Goal: Task Accomplishment & Management: Manage account settings

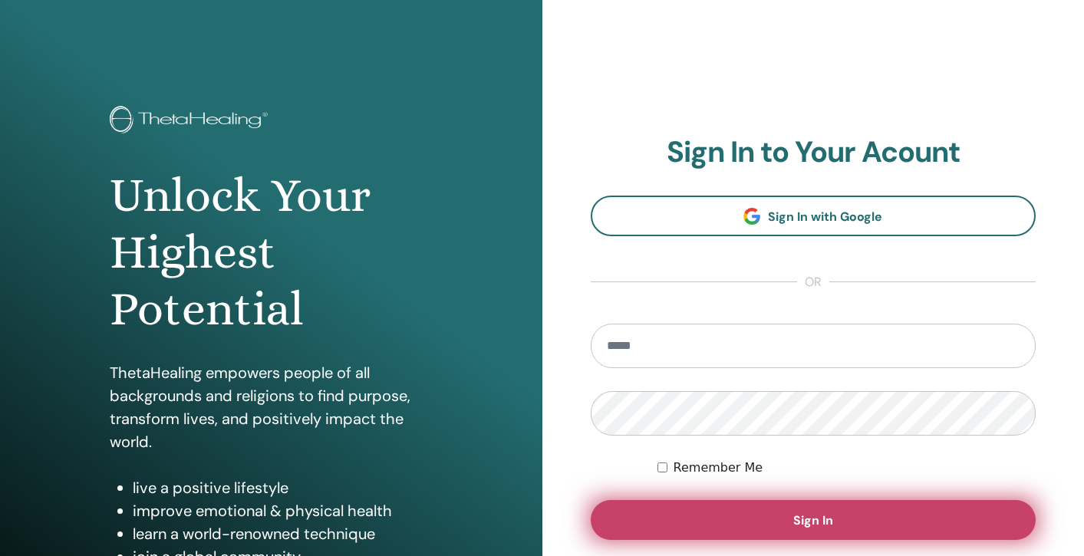
type input "**********"
click at [827, 520] on span "Sign In" at bounding box center [813, 520] width 40 height 16
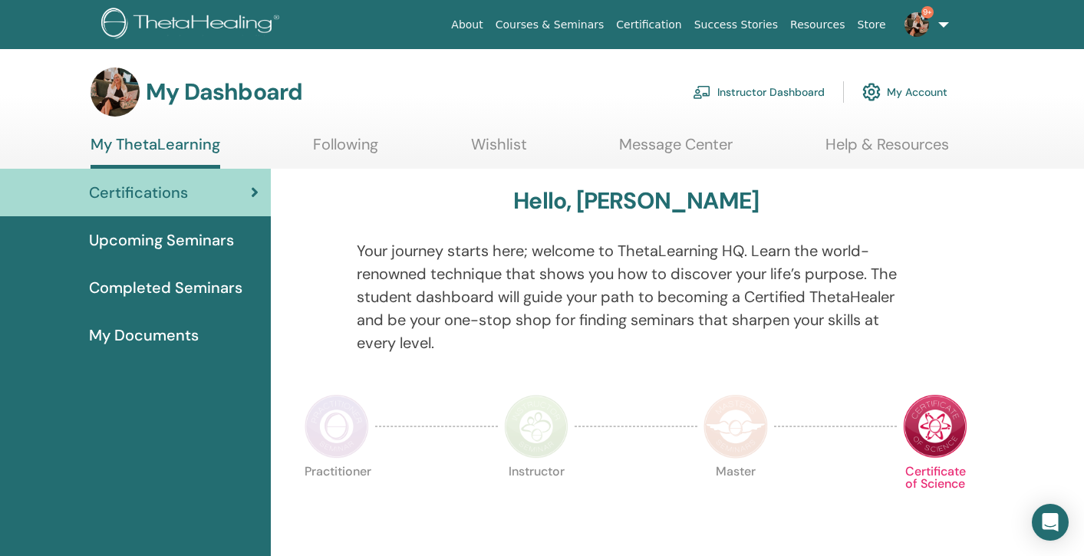
click at [775, 91] on link "Instructor Dashboard" at bounding box center [759, 92] width 132 height 34
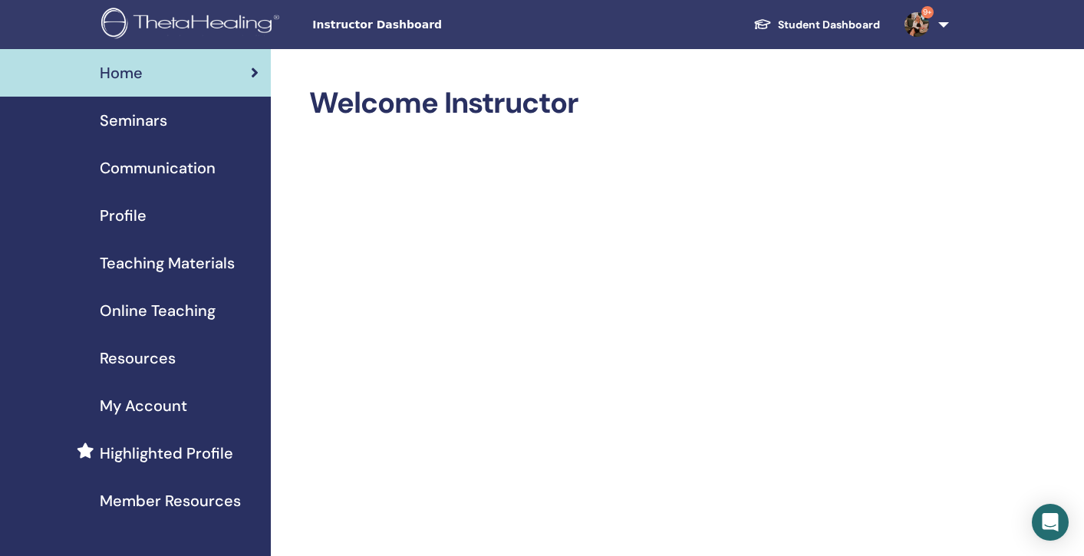
click at [130, 117] on span "Seminars" at bounding box center [134, 120] width 68 height 23
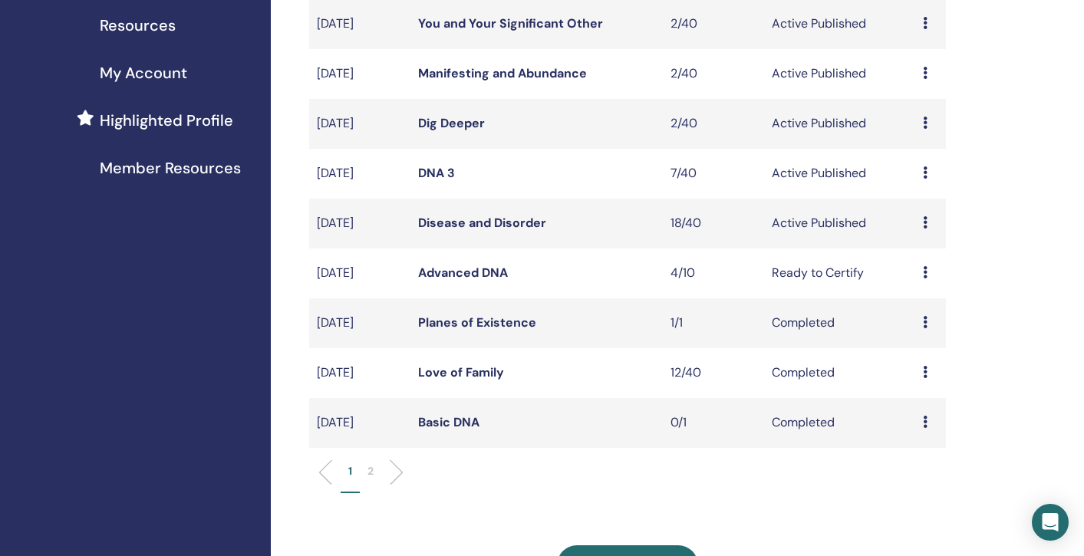
scroll to position [334, 0]
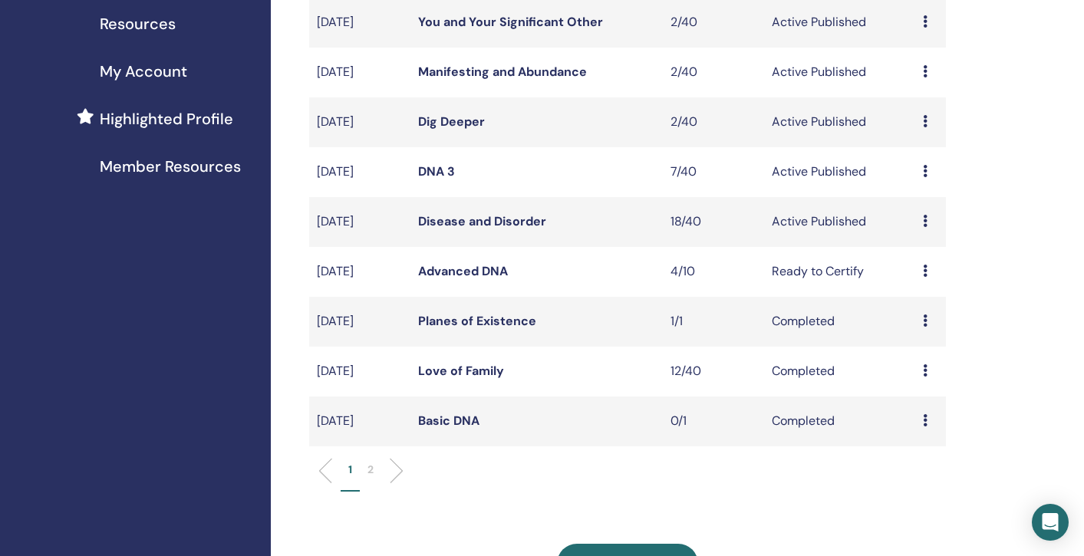
click at [374, 468] on li "2" at bounding box center [370, 477] width 21 height 30
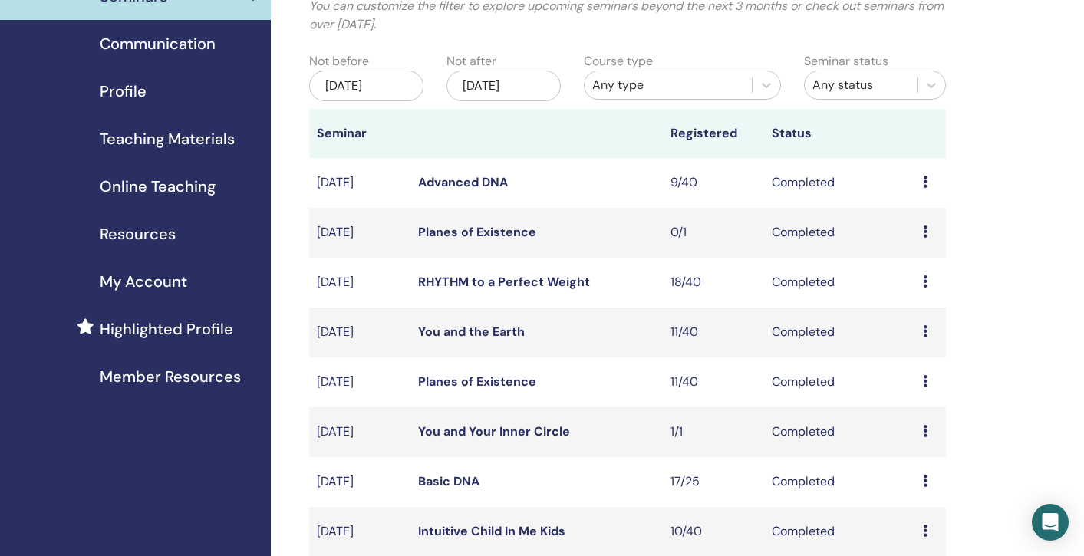
scroll to position [118, 0]
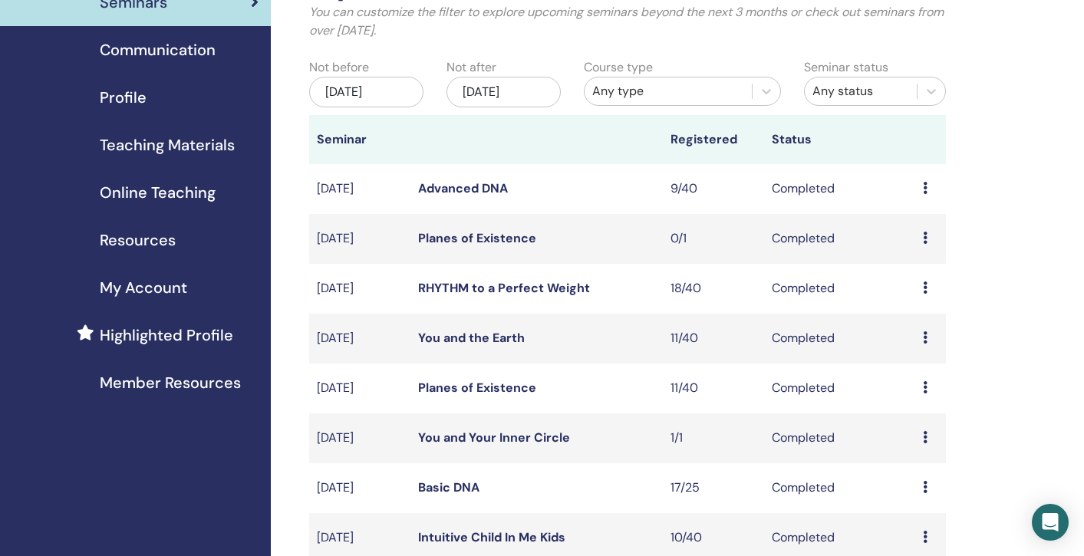
click at [384, 93] on div "[DATE]" at bounding box center [366, 92] width 114 height 31
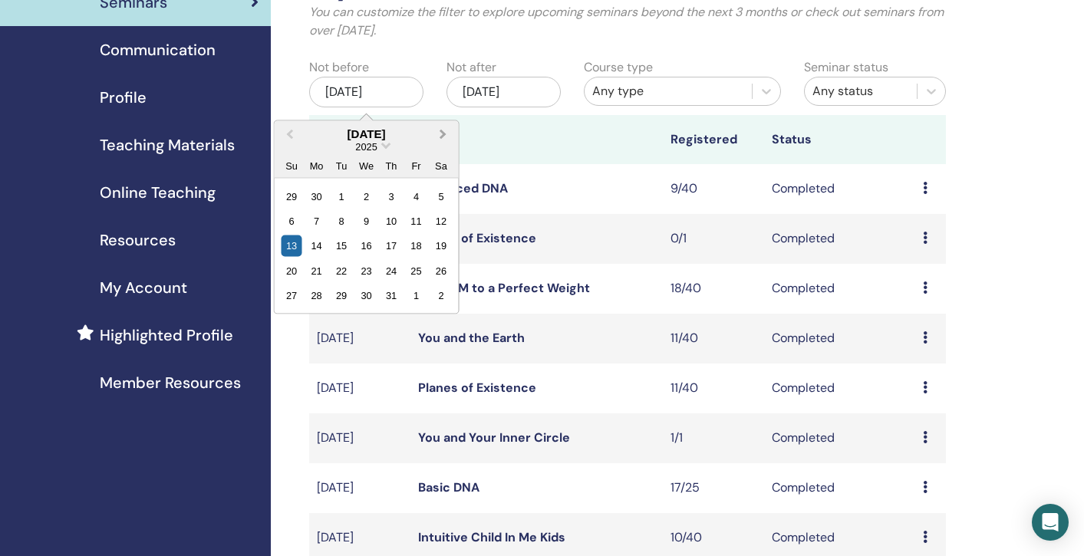
click at [443, 132] on span "Next Month" at bounding box center [443, 134] width 0 height 16
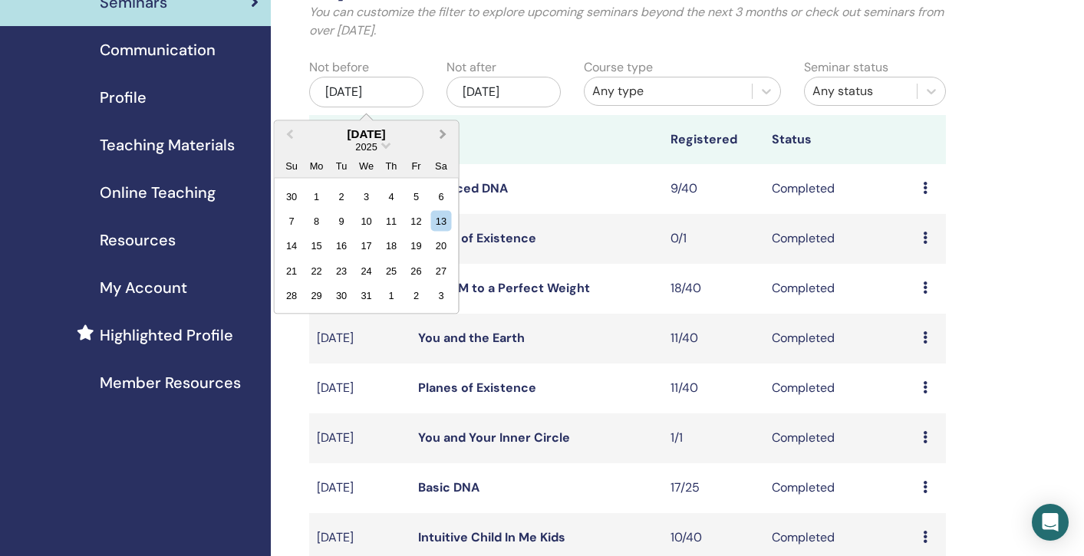
click at [443, 132] on span "Next Month" at bounding box center [443, 134] width 0 height 16
click at [387, 187] on div "1" at bounding box center [391, 196] width 21 height 21
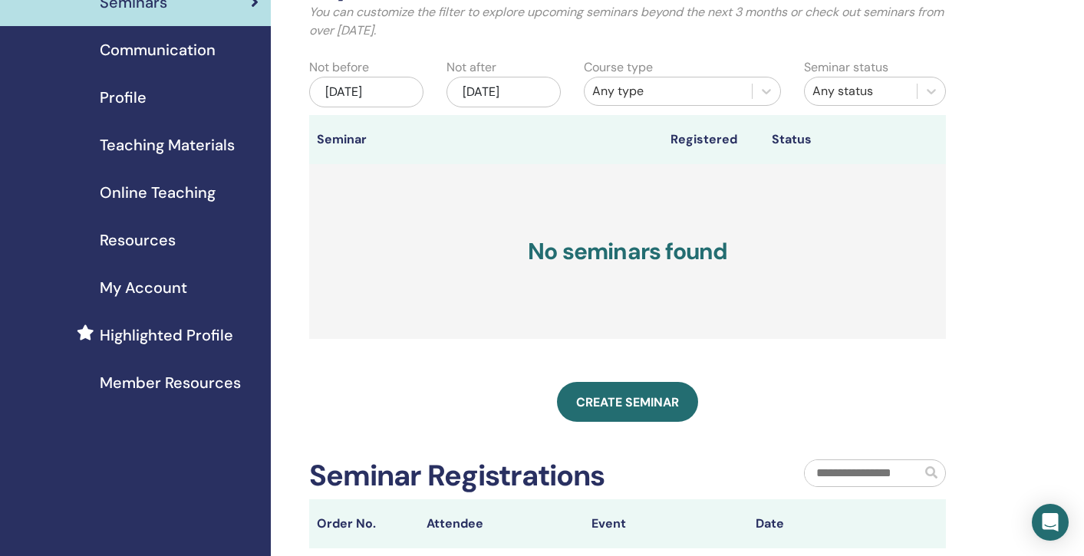
click at [515, 94] on div "[DATE]" at bounding box center [503, 92] width 114 height 31
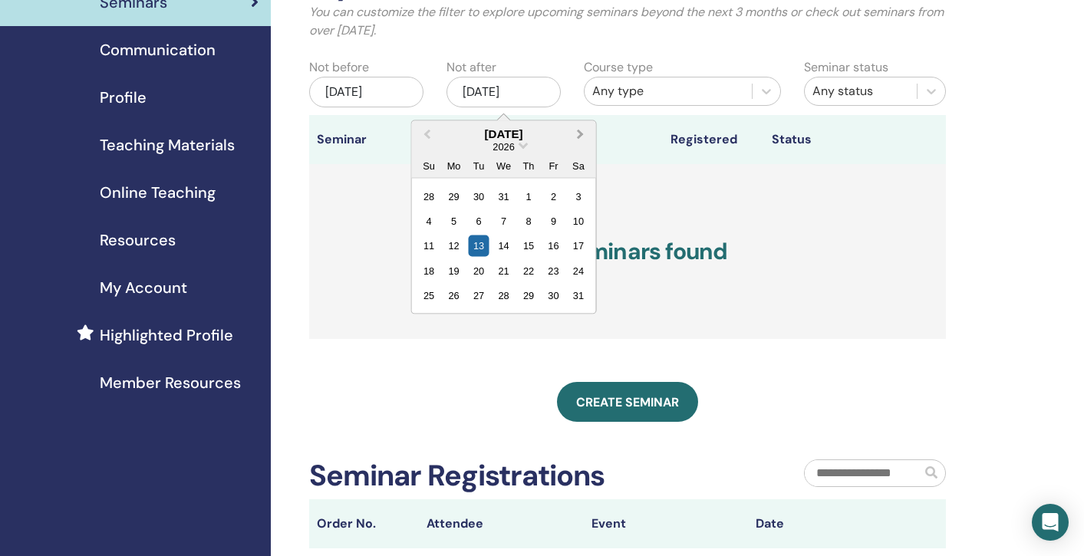
click at [581, 137] on span "Next Month" at bounding box center [581, 134] width 0 height 16
click at [477, 291] on div "31" at bounding box center [479, 295] width 21 height 21
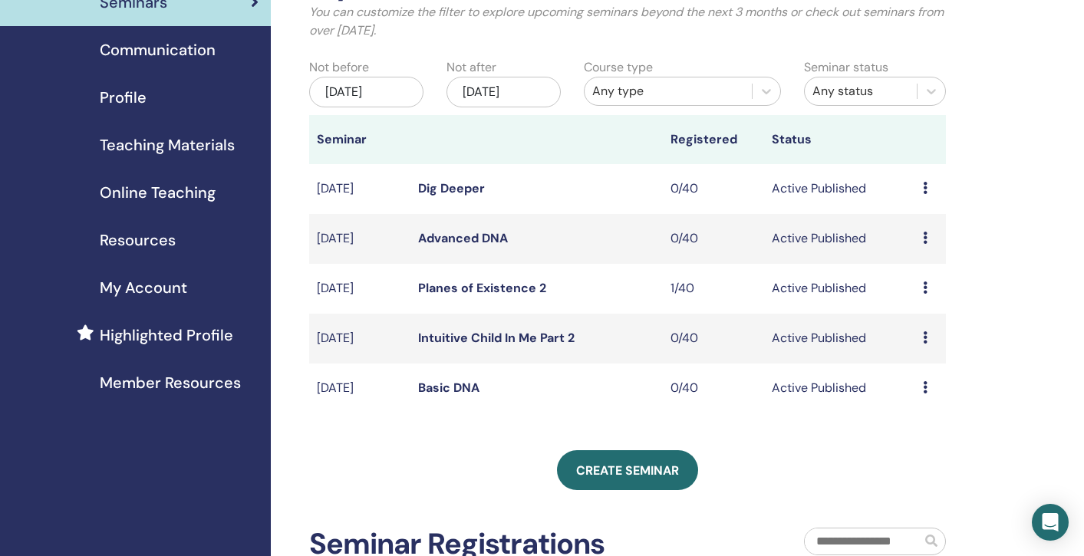
click at [532, 344] on link "Intuitive Child In Me Part 2" at bounding box center [496, 338] width 156 height 16
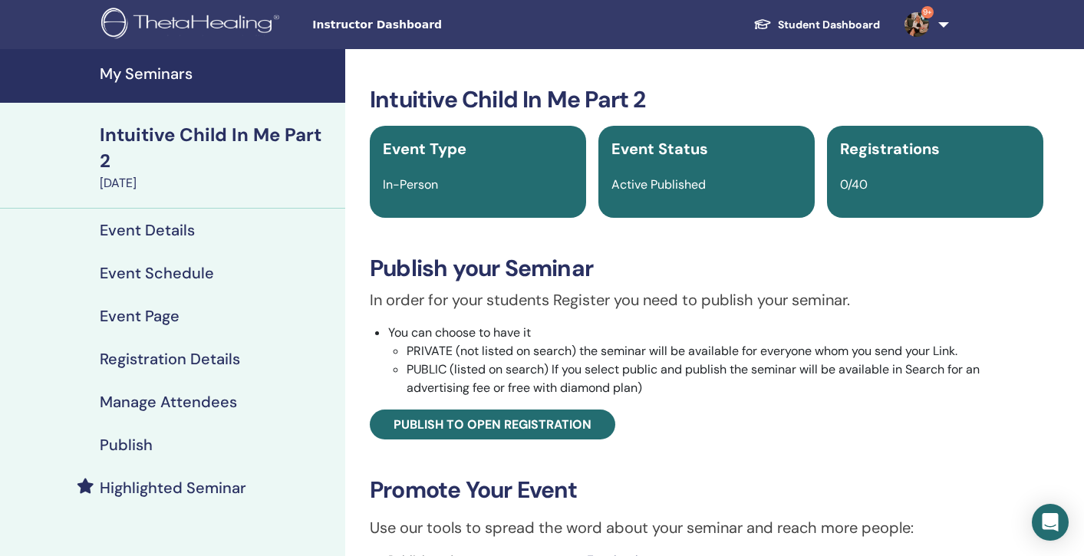
click at [160, 264] on h4 "Event Schedule" at bounding box center [157, 273] width 114 height 18
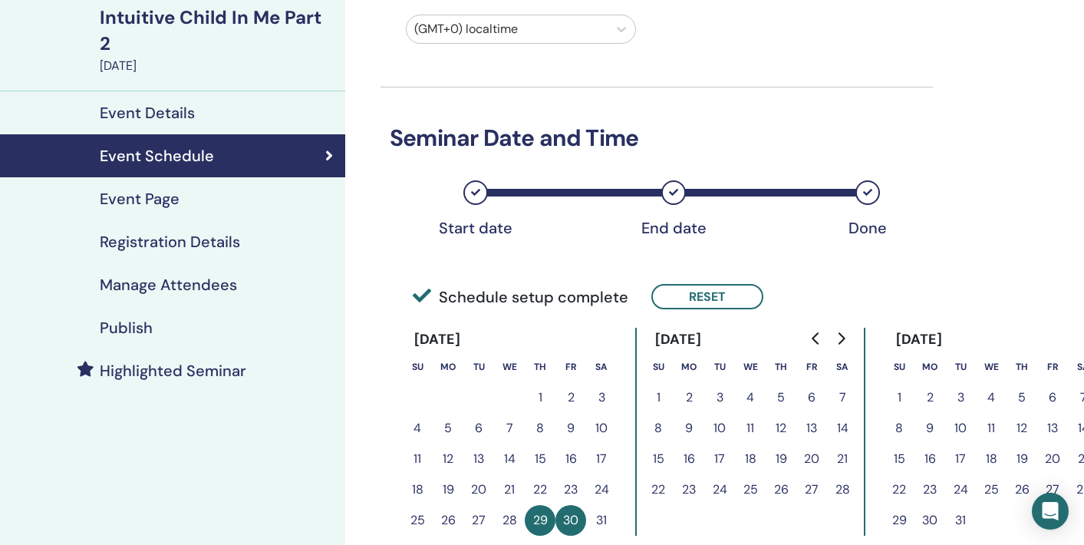
scroll to position [120, 0]
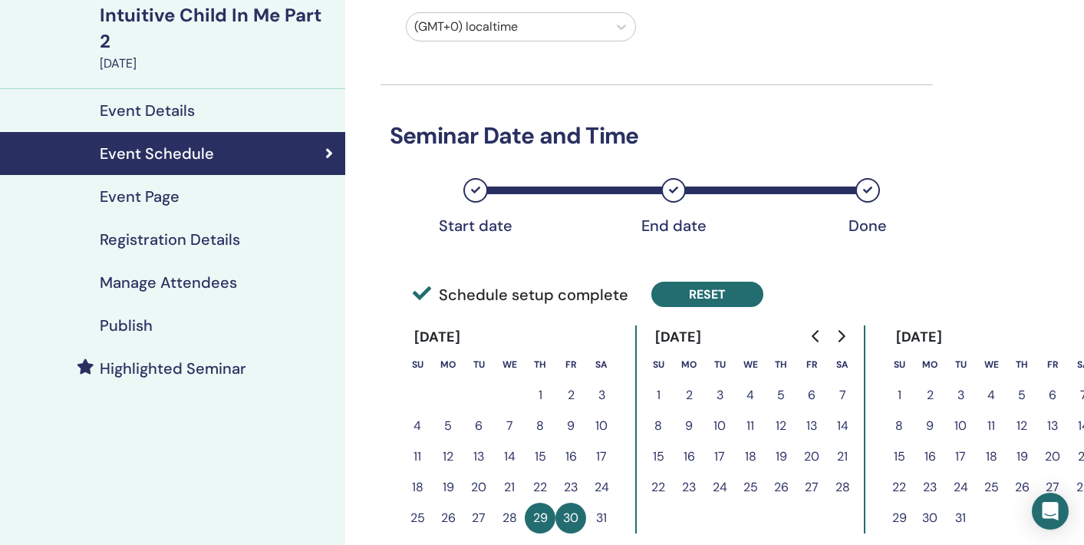
click at [687, 299] on button "Reset" at bounding box center [707, 294] width 112 height 25
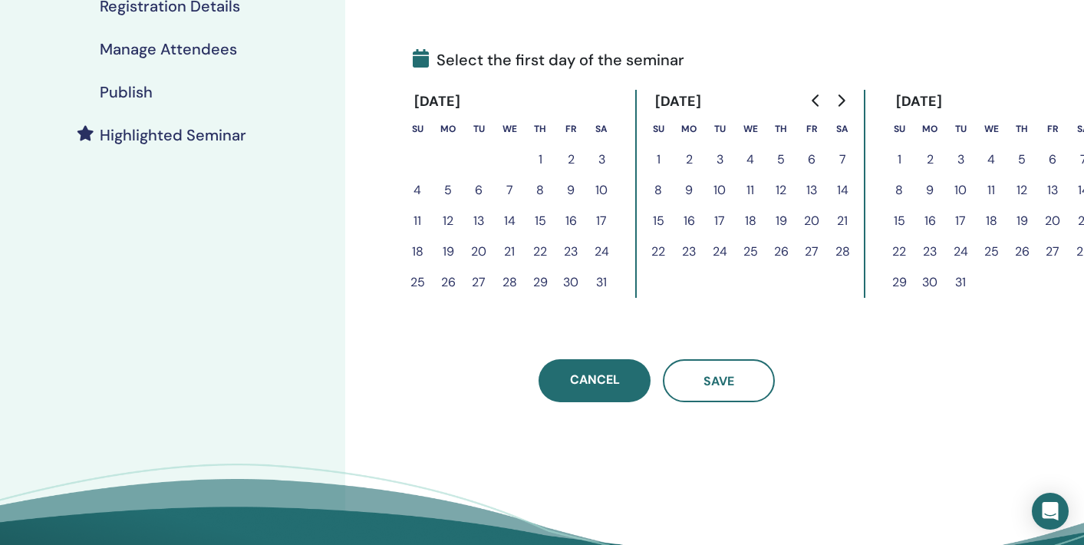
scroll to position [357, 0]
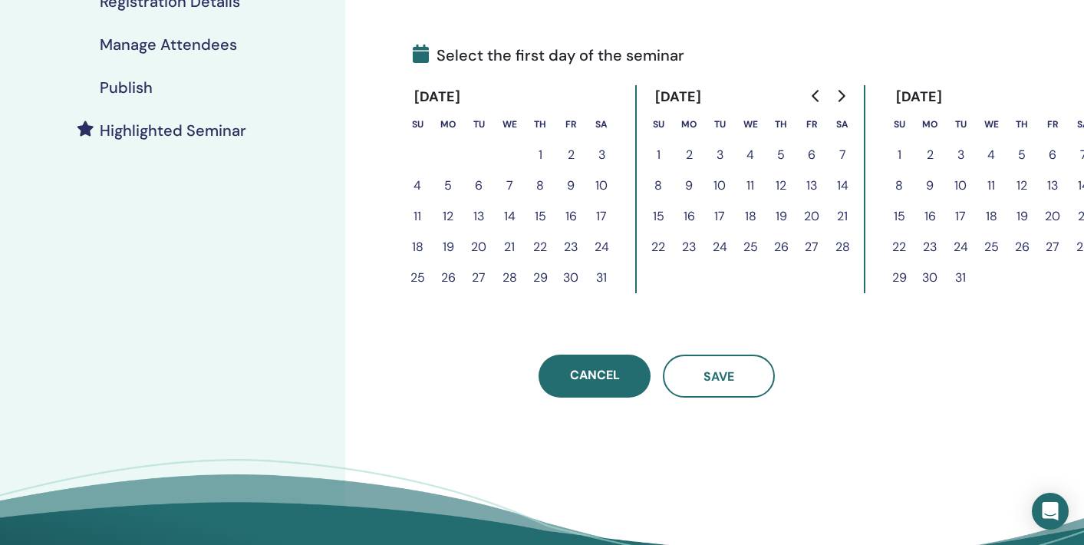
click at [535, 274] on button "29" at bounding box center [540, 277] width 31 height 31
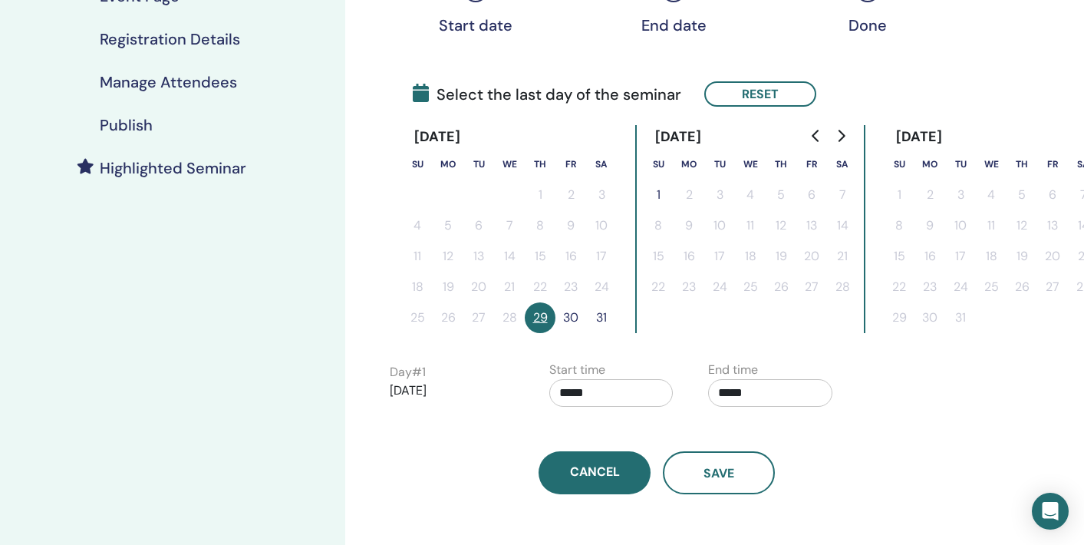
scroll to position [319, 0]
click at [657, 193] on button "1" at bounding box center [658, 195] width 31 height 31
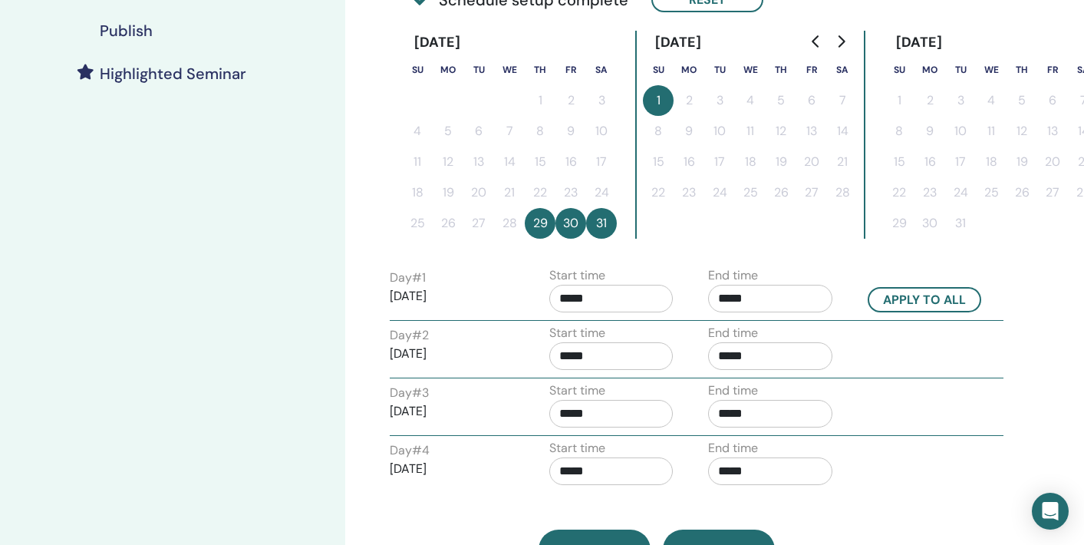
scroll to position [390, 0]
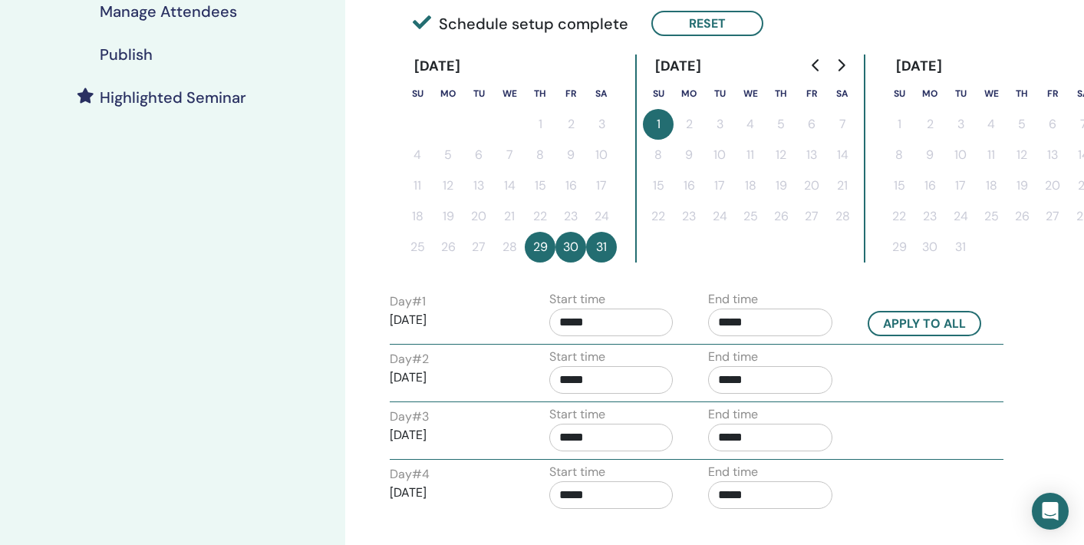
click at [532, 253] on button "29" at bounding box center [540, 247] width 31 height 31
click at [713, 22] on button "Reset" at bounding box center [707, 23] width 112 height 25
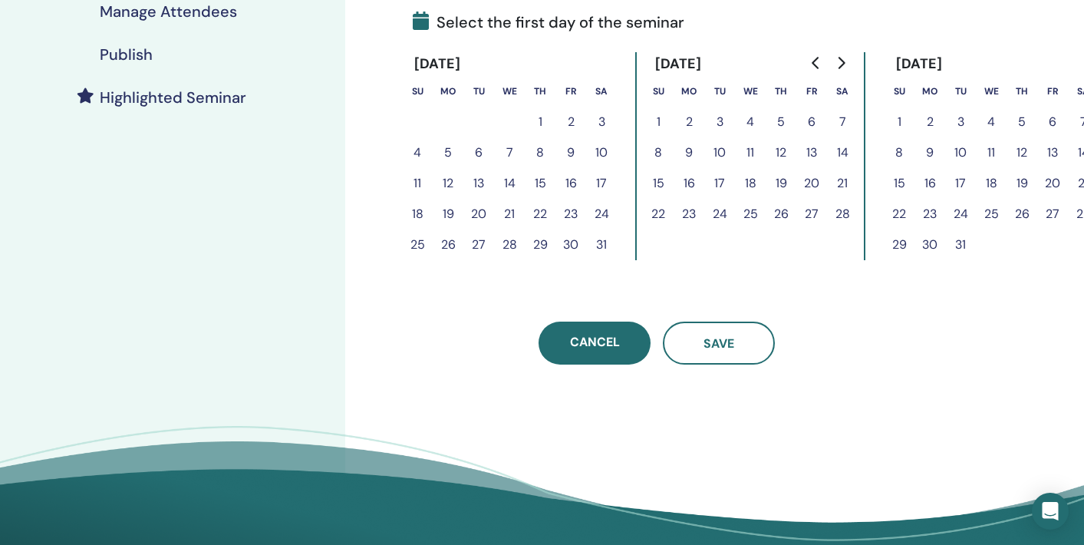
click at [536, 251] on button "29" at bounding box center [540, 244] width 31 height 31
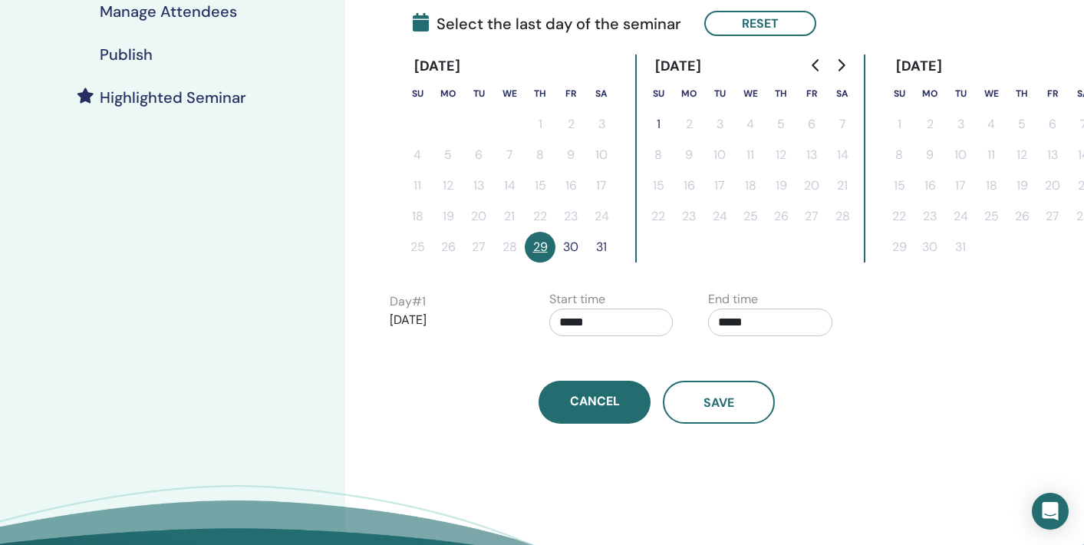
click at [571, 250] on button "30" at bounding box center [570, 247] width 31 height 31
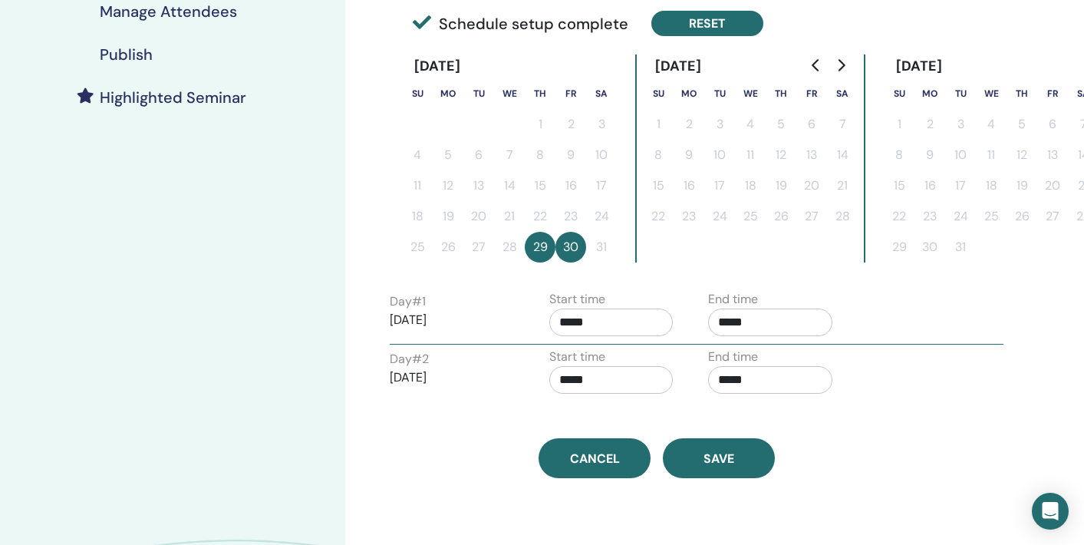
click at [723, 21] on button "Reset" at bounding box center [707, 23] width 112 height 25
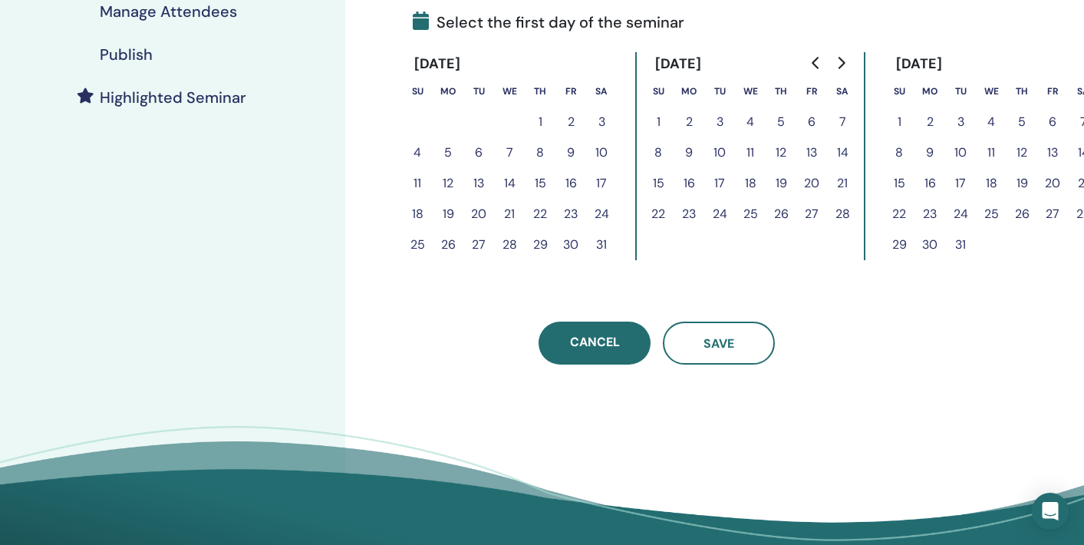
click at [541, 245] on button "29" at bounding box center [540, 244] width 31 height 31
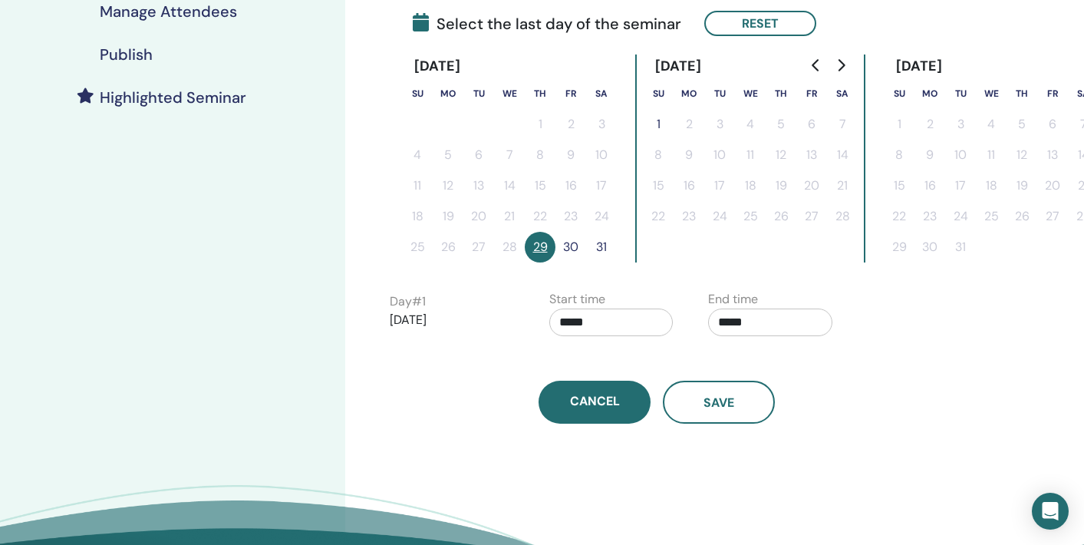
click at [601, 248] on button "31" at bounding box center [601, 247] width 31 height 31
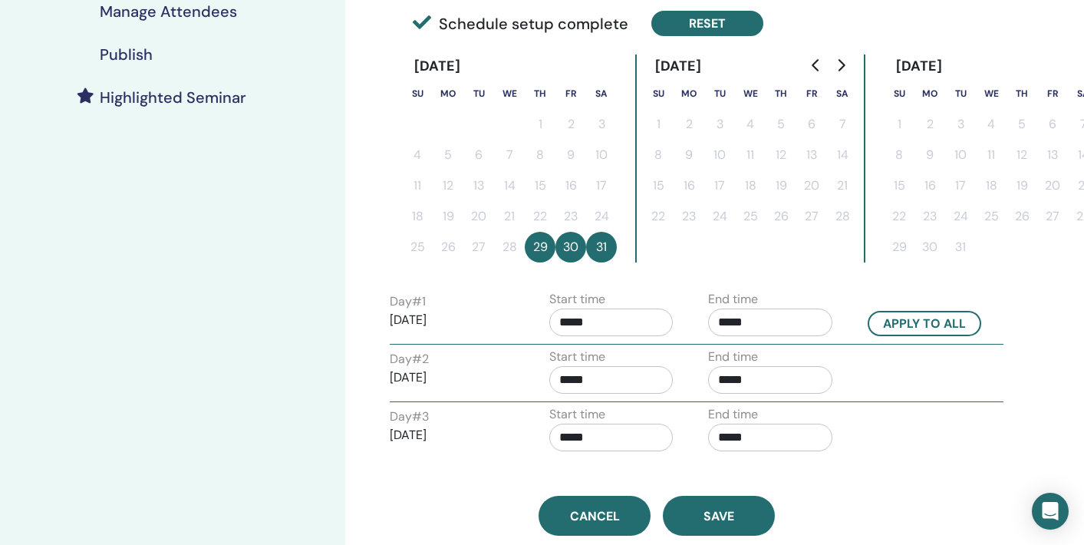
click at [716, 31] on button "Reset" at bounding box center [707, 23] width 112 height 25
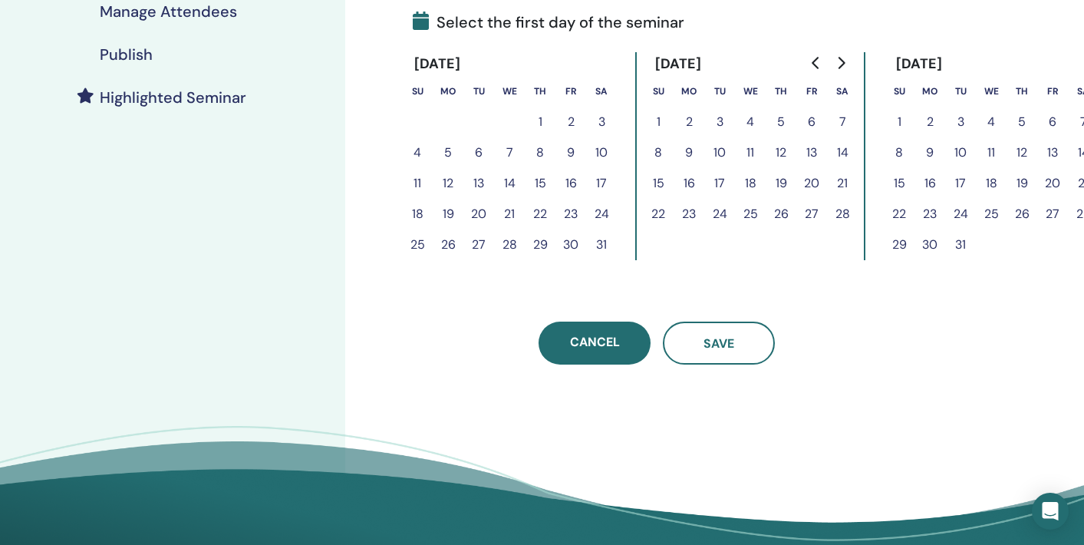
click at [535, 252] on button "29" at bounding box center [540, 244] width 31 height 31
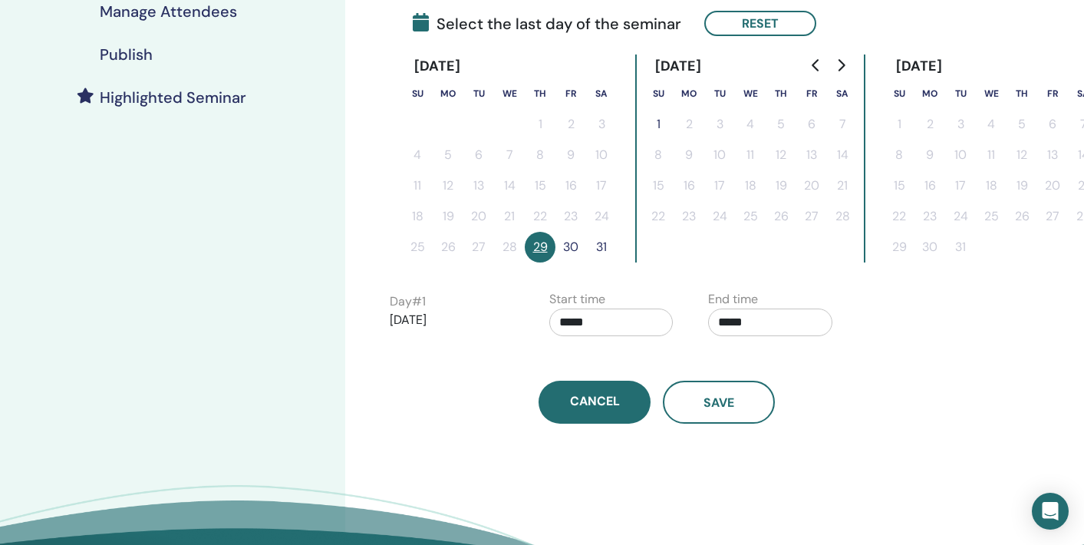
click at [571, 245] on button "30" at bounding box center [570, 247] width 31 height 31
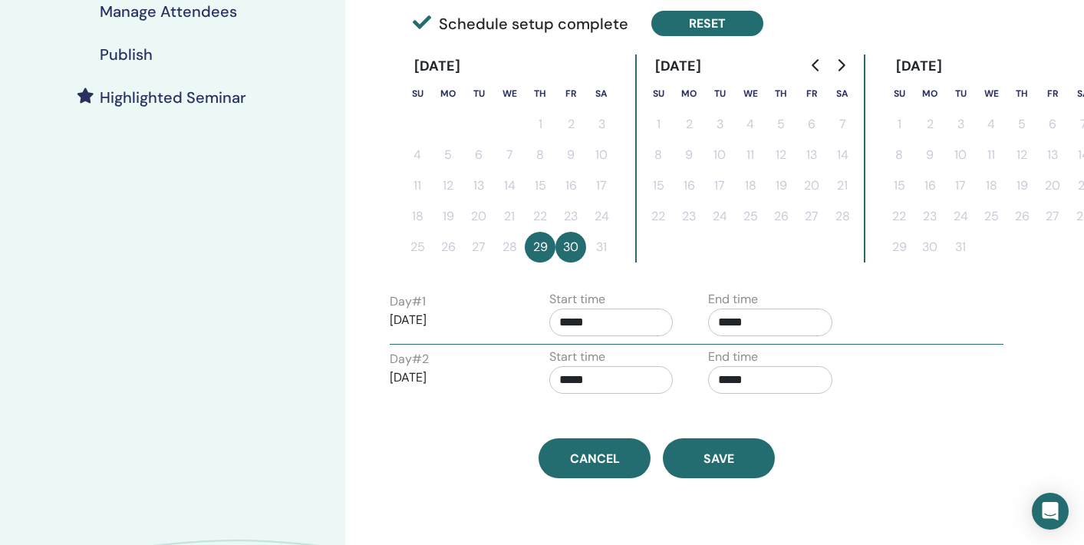
click at [729, 23] on button "Reset" at bounding box center [707, 23] width 112 height 25
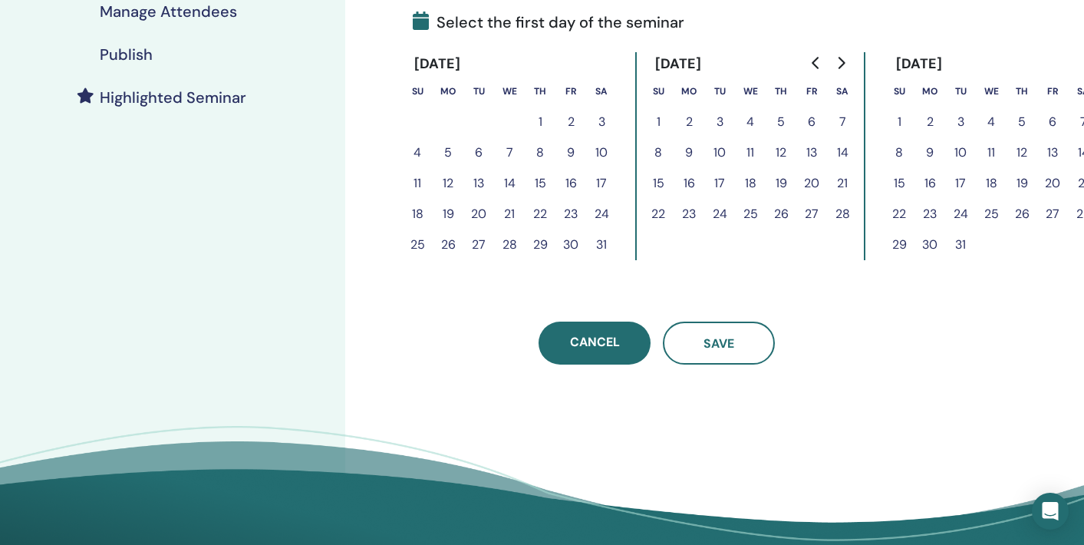
click at [548, 249] on button "29" at bounding box center [540, 244] width 31 height 31
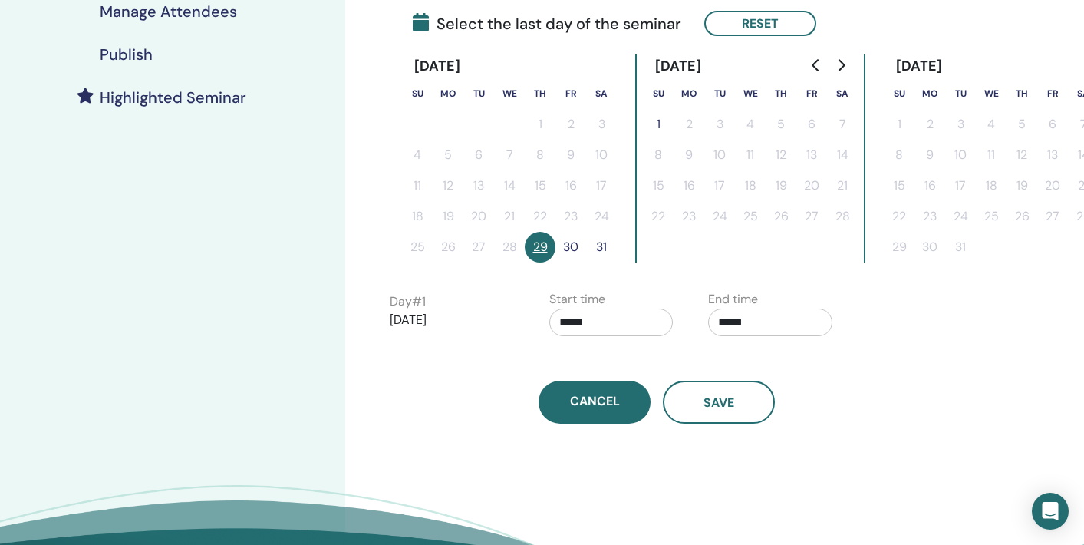
click at [611, 247] on button "31" at bounding box center [601, 247] width 31 height 31
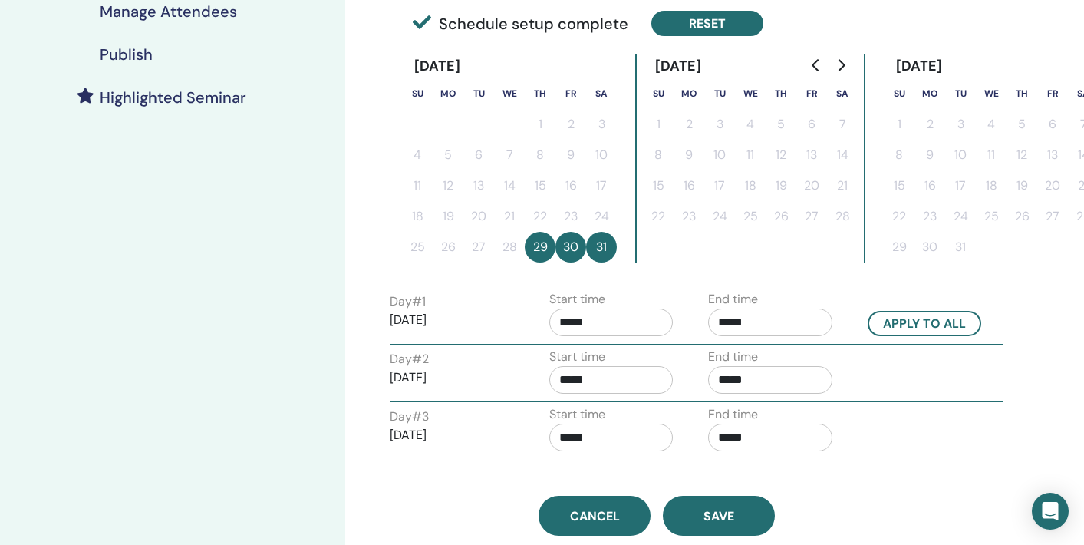
click at [720, 25] on button "Reset" at bounding box center [707, 23] width 112 height 25
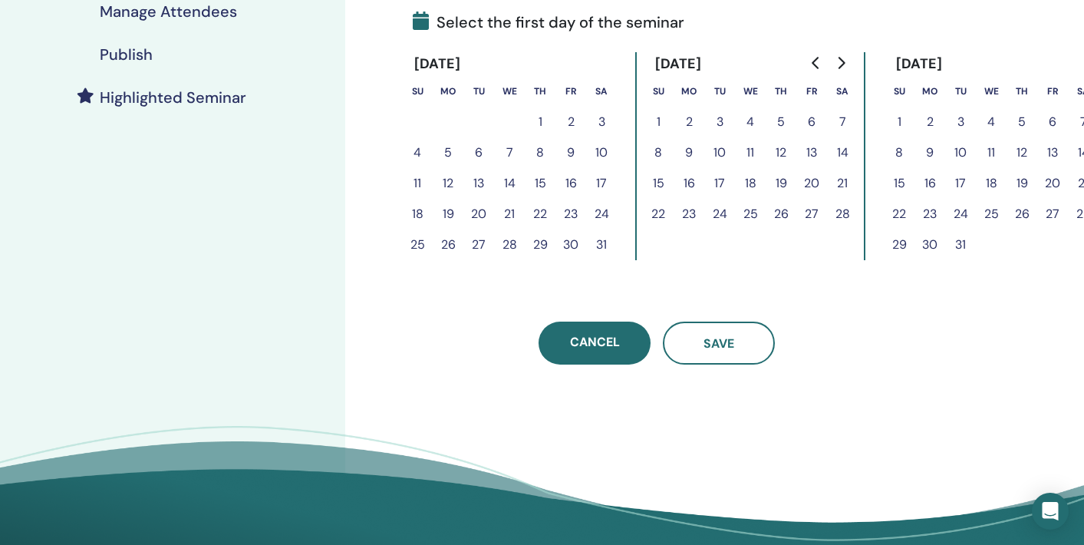
click at [542, 238] on button "29" at bounding box center [540, 244] width 31 height 31
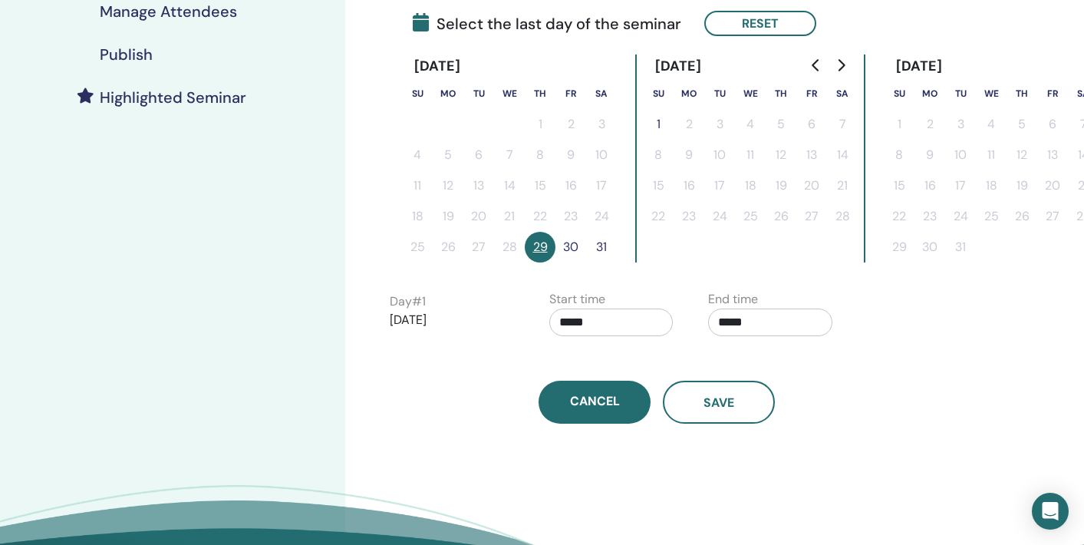
click at [662, 121] on button "1" at bounding box center [658, 124] width 31 height 31
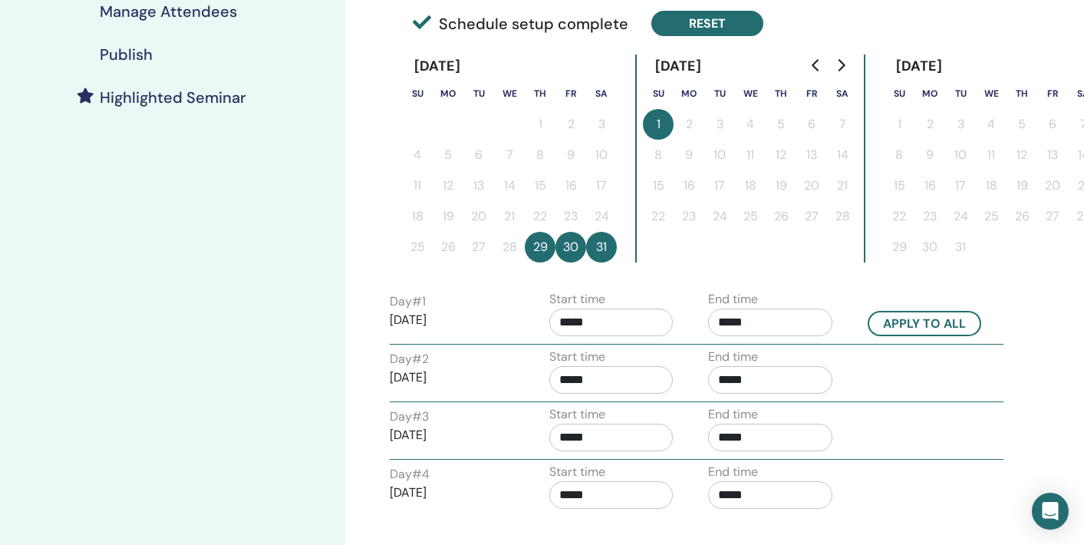
click at [733, 27] on button "Reset" at bounding box center [707, 23] width 112 height 25
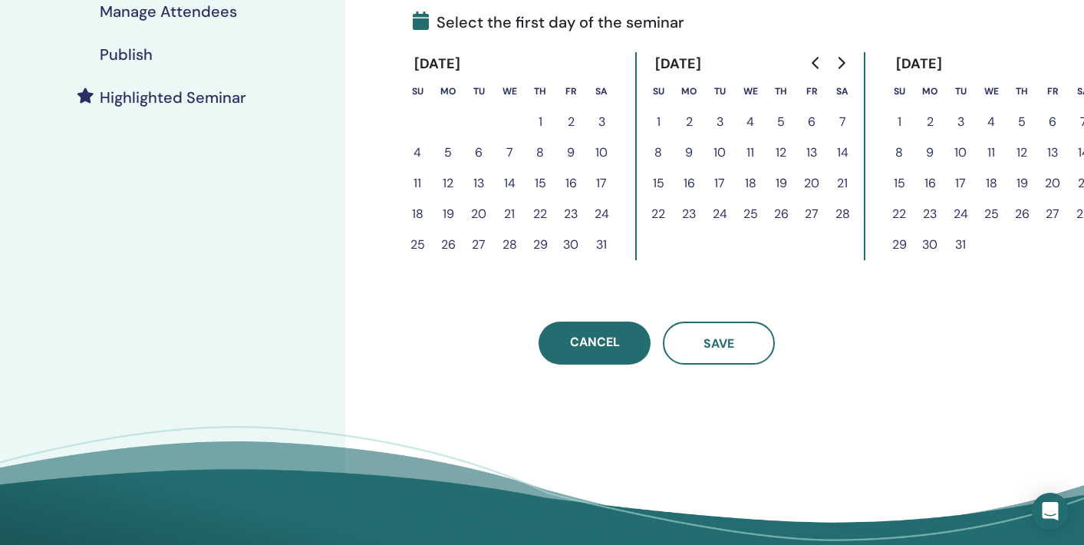
click at [532, 239] on button "29" at bounding box center [540, 244] width 31 height 31
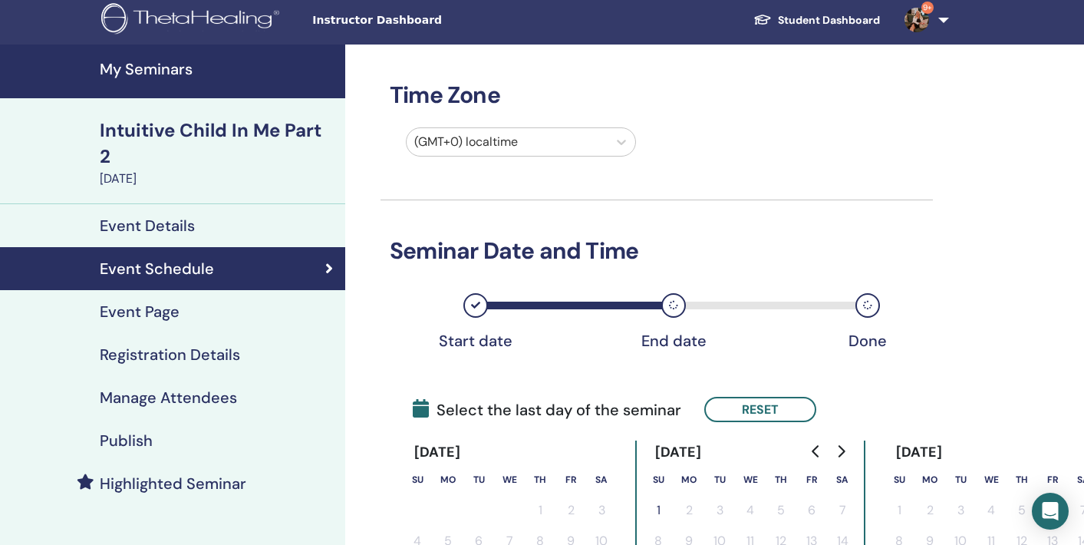
scroll to position [0, 0]
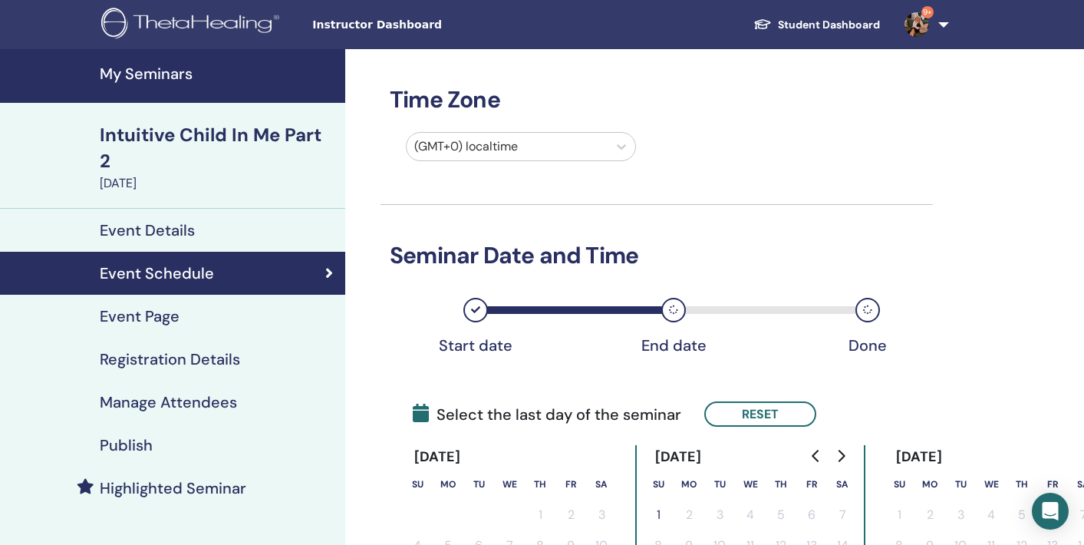
click at [176, 78] on h4 "My Seminars" at bounding box center [218, 73] width 236 height 18
